Goal: Task Accomplishment & Management: Manage account settings

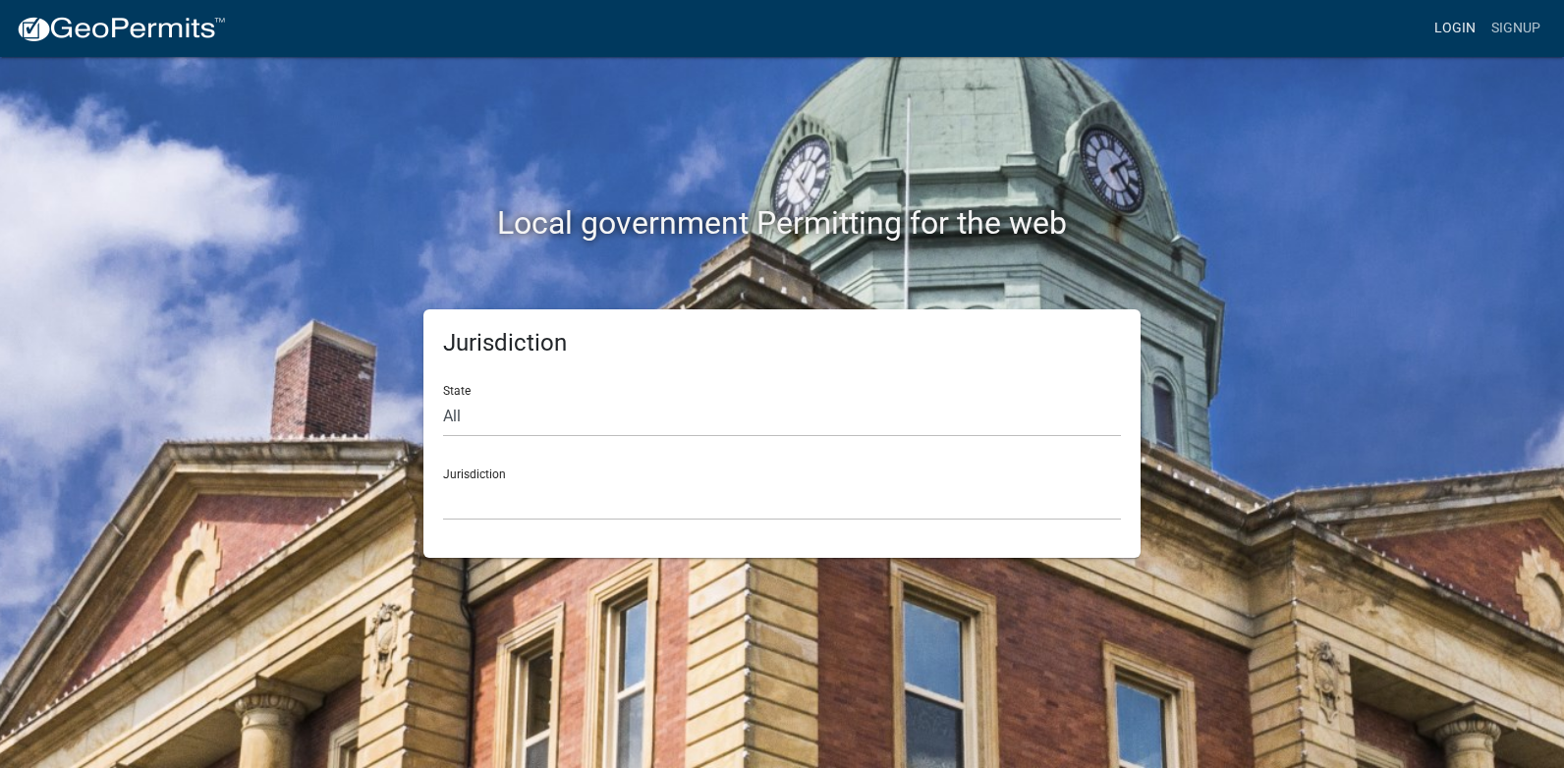
click at [1463, 31] on link "Login" at bounding box center [1454, 28] width 57 height 37
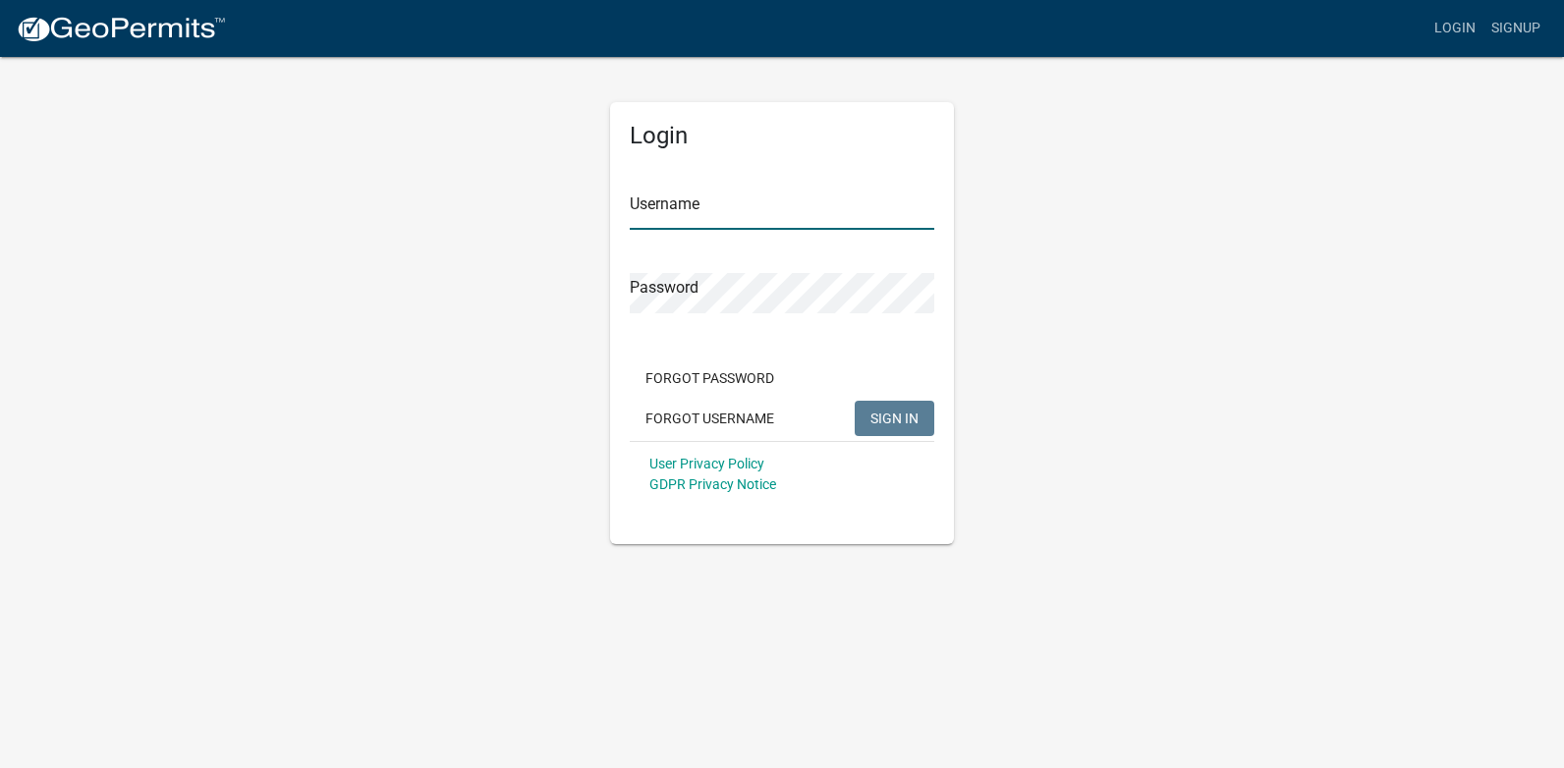
type input "[PERSON_NAME][EMAIL_ADDRESS][PERSON_NAME][DOMAIN_NAME]"
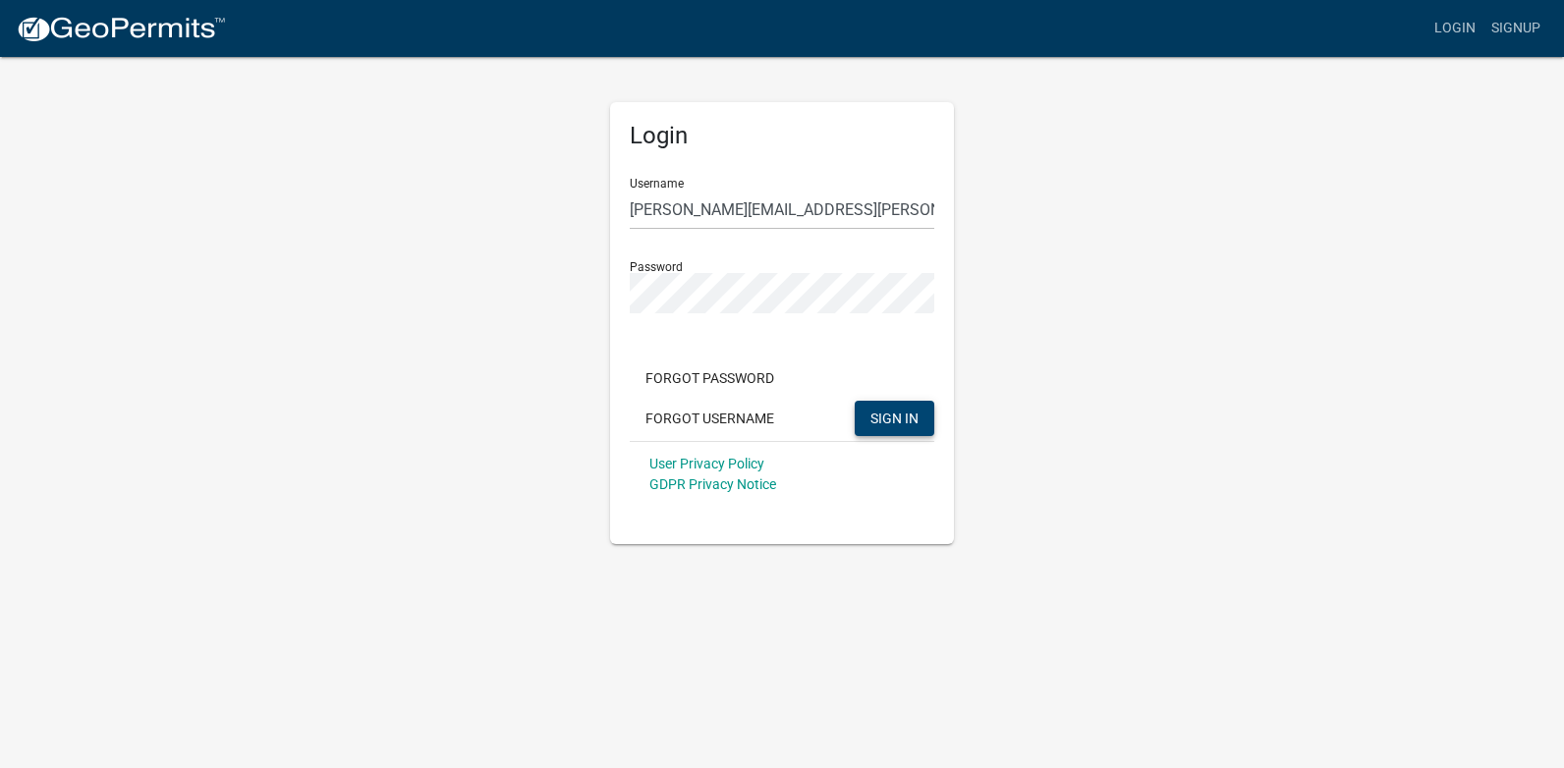
click at [895, 416] on span "SIGN IN" at bounding box center [894, 418] width 48 height 16
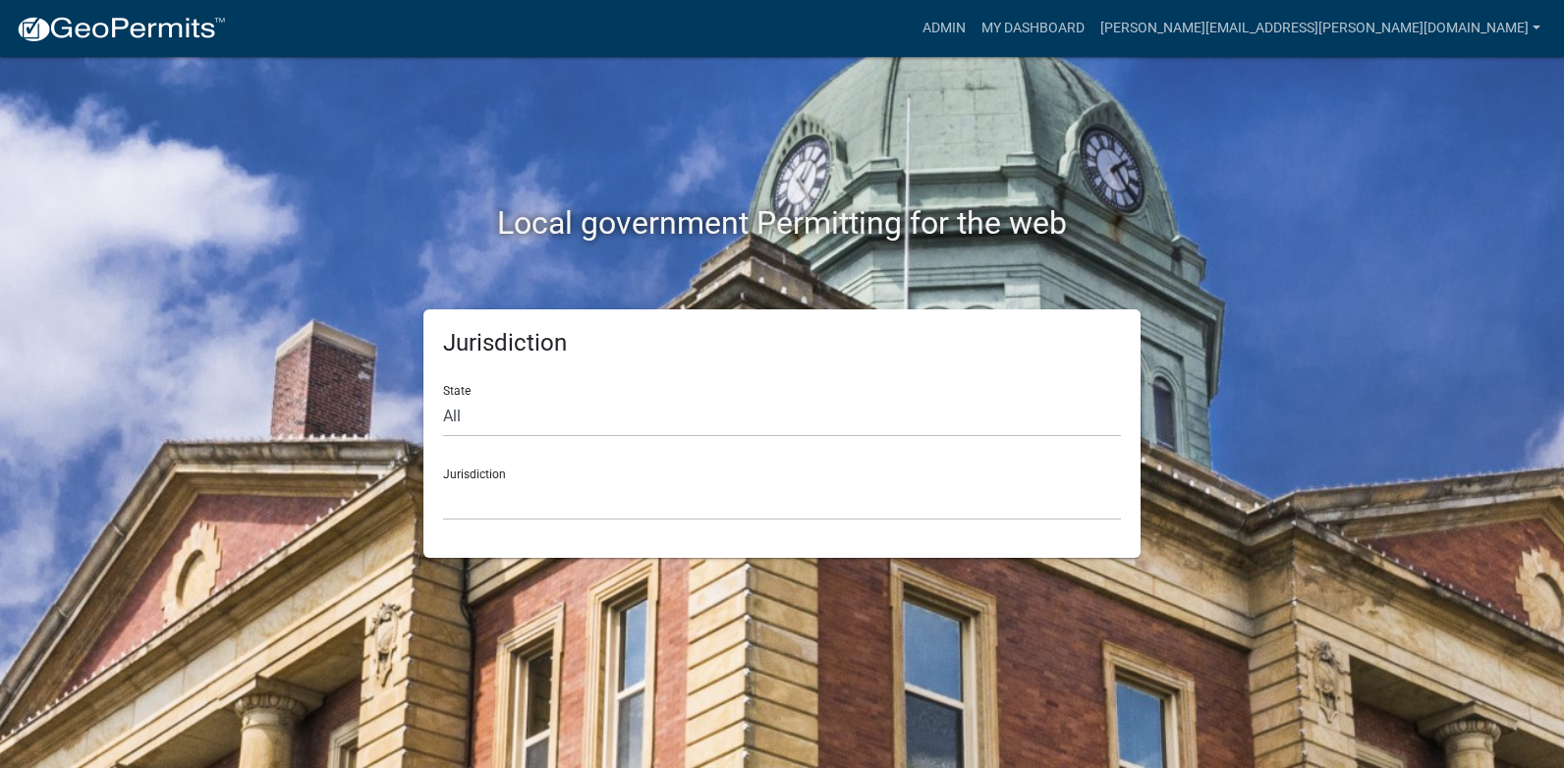
click at [1093, 116] on div "Local government Permitting for the web" at bounding box center [782, 182] width 1120 height 251
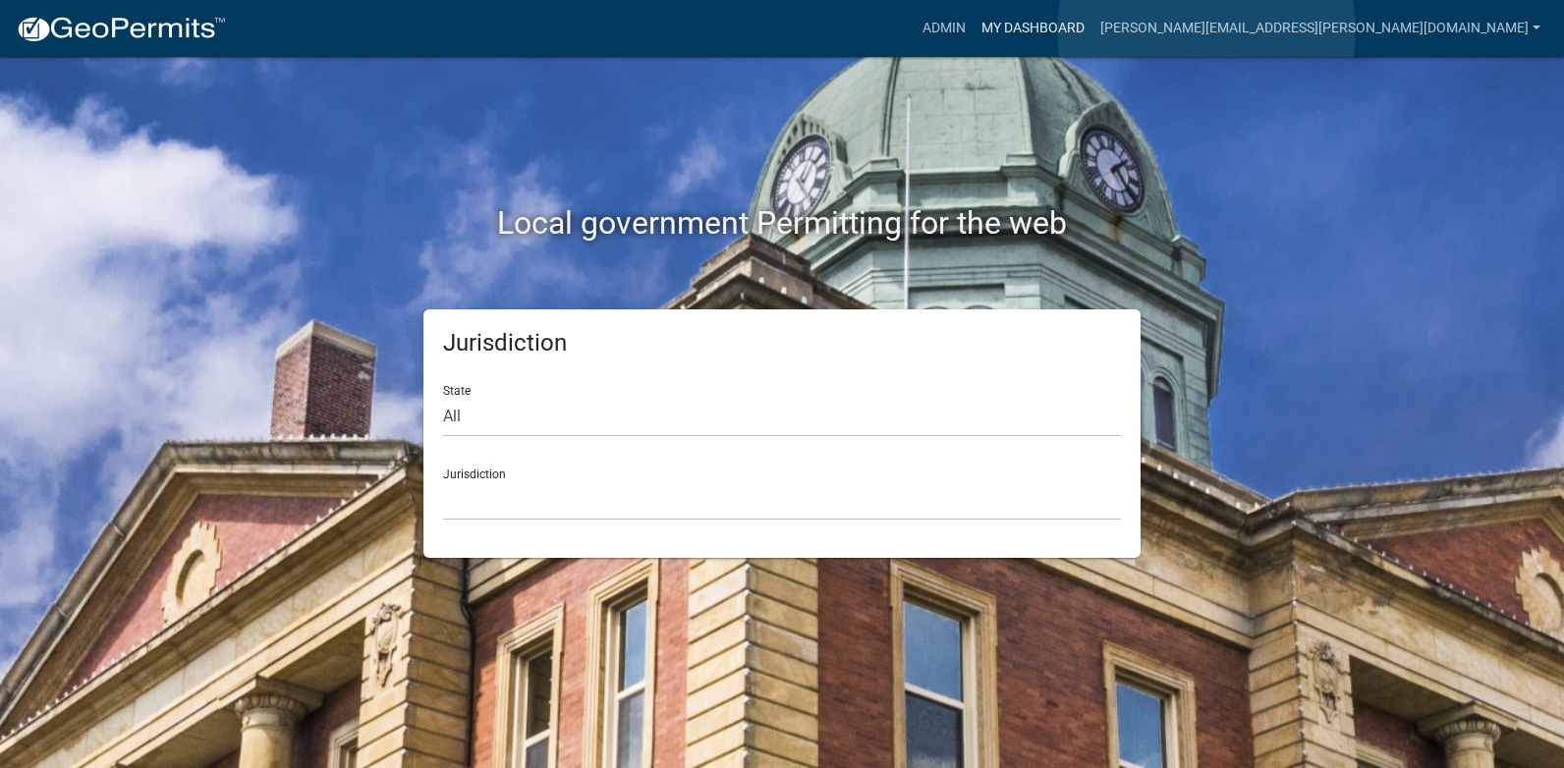
click at [1092, 30] on link "My Dashboard" at bounding box center [1032, 28] width 119 height 37
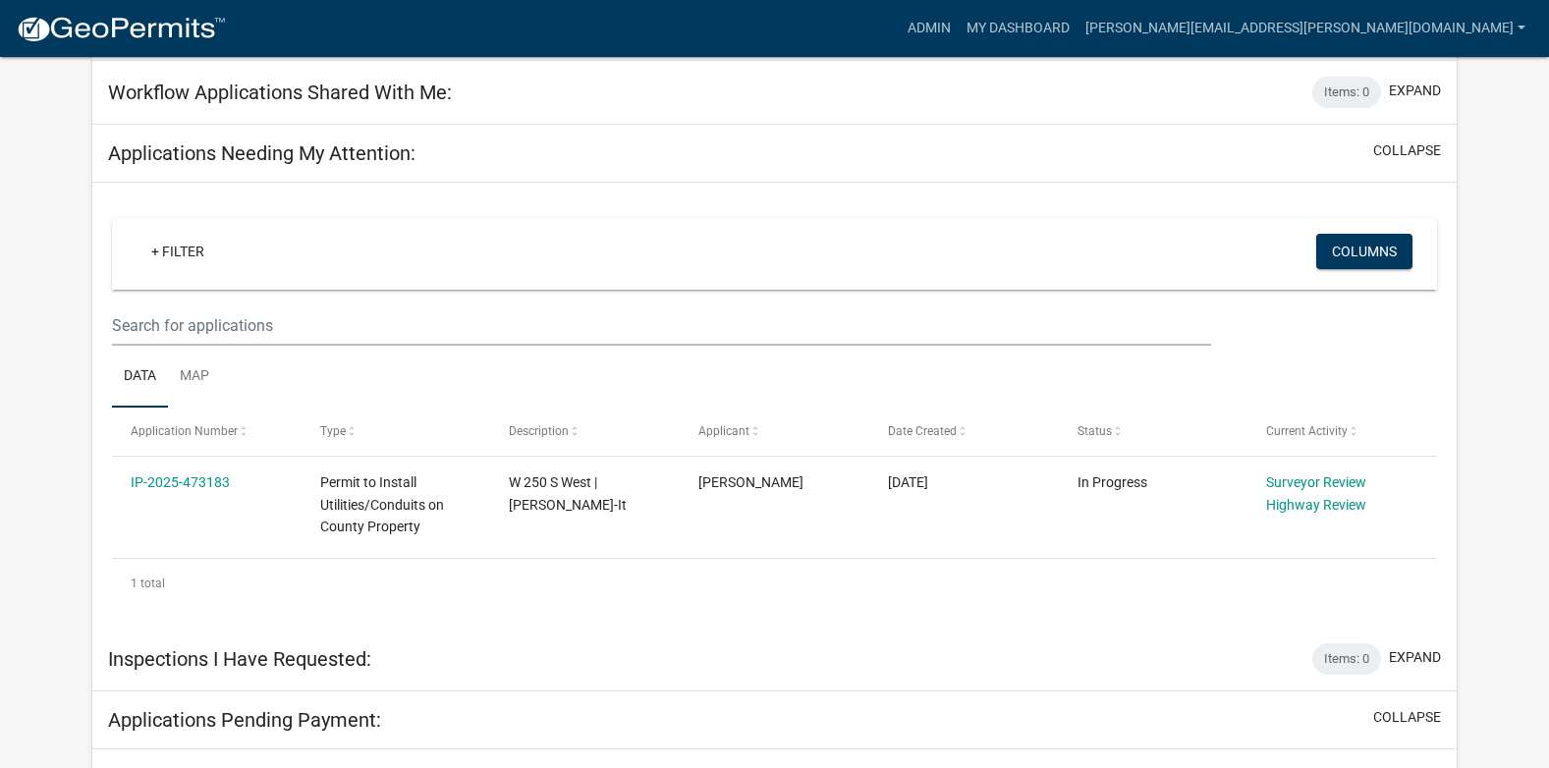
scroll to position [261, 0]
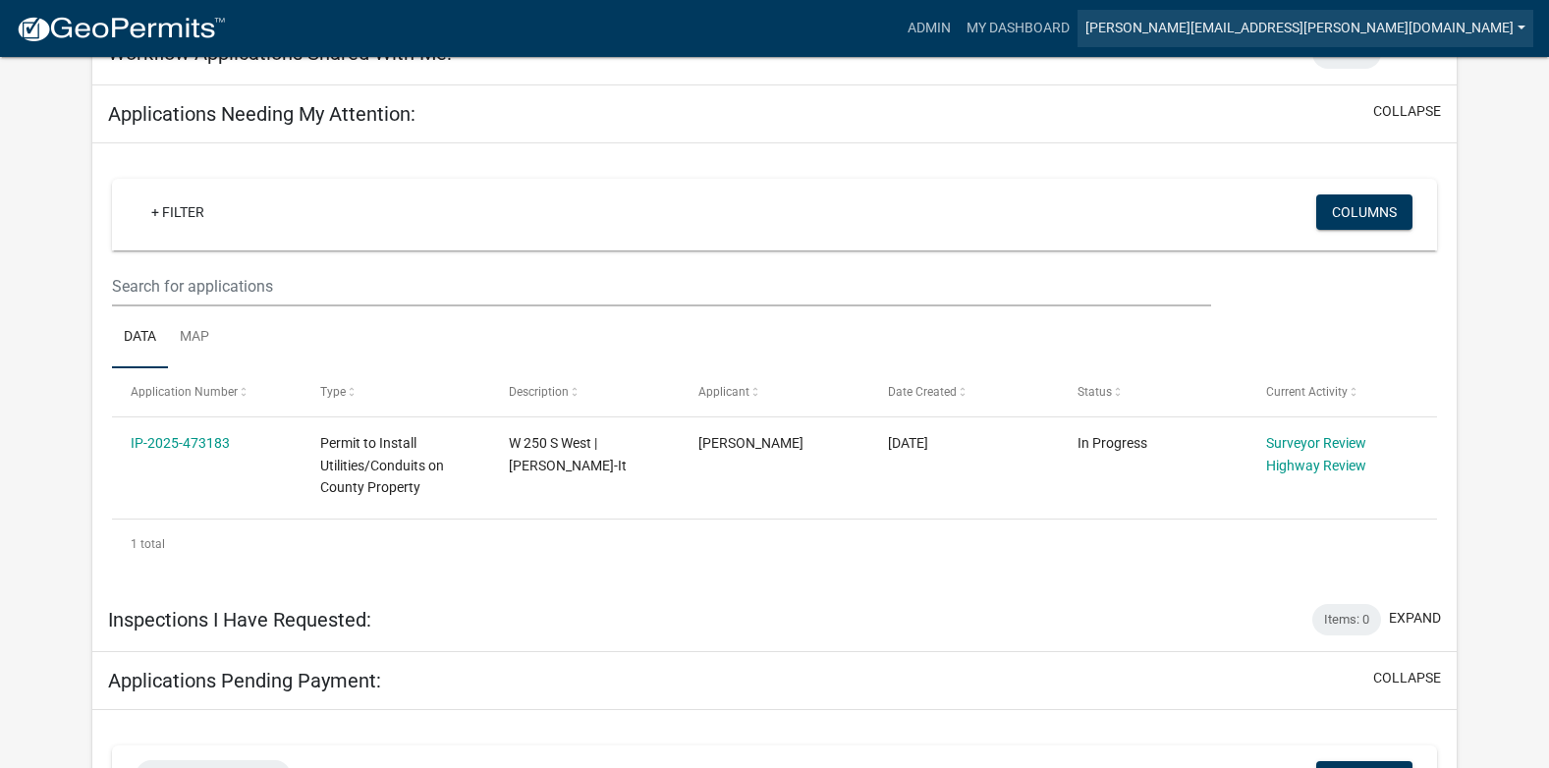
click at [1393, 30] on link "[PERSON_NAME][EMAIL_ADDRESS][PERSON_NAME][DOMAIN_NAME]" at bounding box center [1306, 28] width 456 height 37
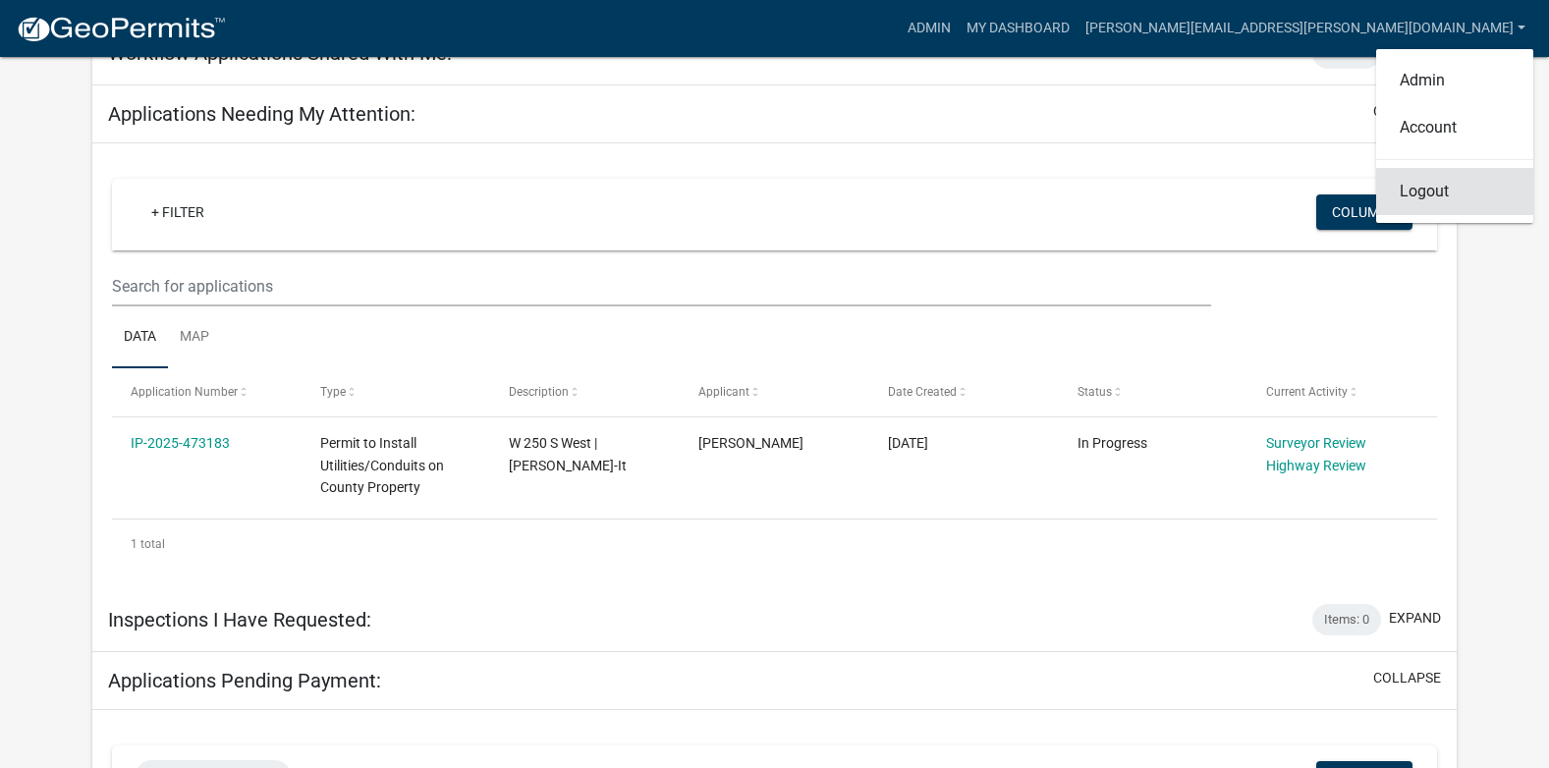
click at [1425, 198] on link "Logout" at bounding box center [1454, 191] width 157 height 47
